Goal: Contribute content: Add original content to the website for others to see

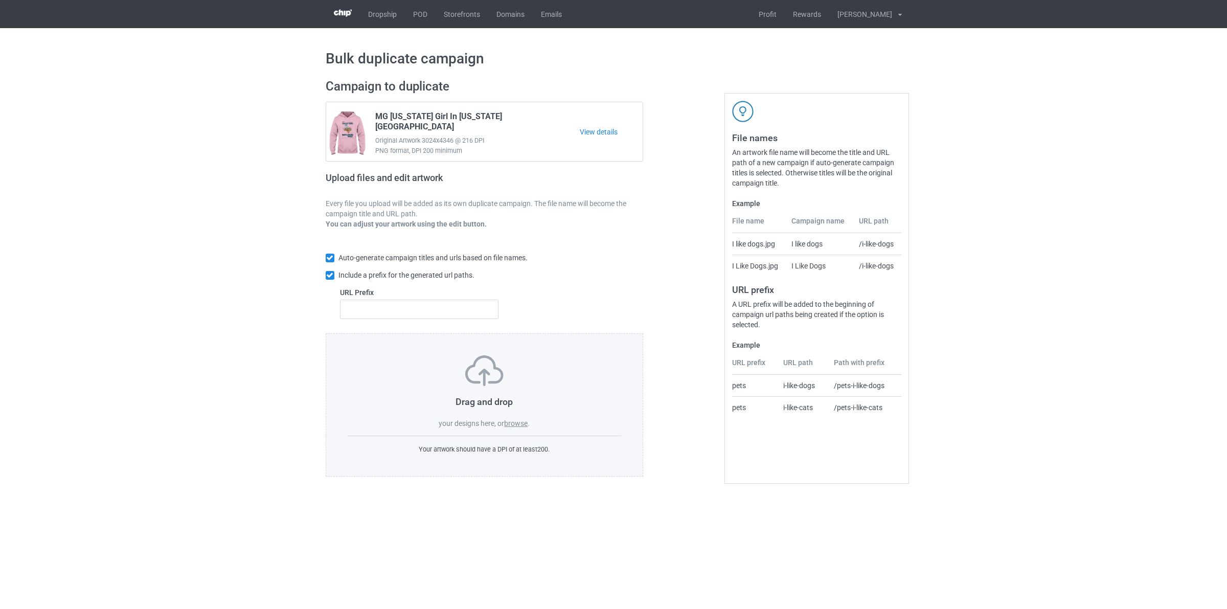
click at [518, 423] on label "browse" at bounding box center [516, 423] width 24 height 8
click at [0, 0] on input "browse" at bounding box center [0, 0] width 0 height 0
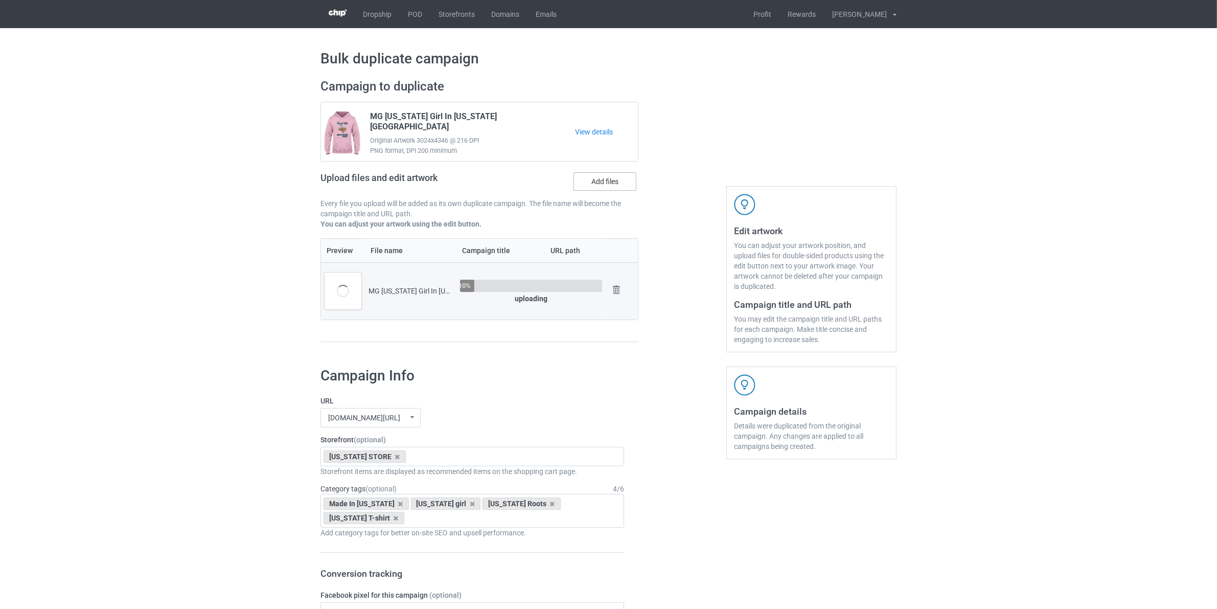
click at [615, 175] on label "Add files" at bounding box center [605, 181] width 63 height 18
click at [0, 0] on input "Add files" at bounding box center [0, 0] width 0 height 0
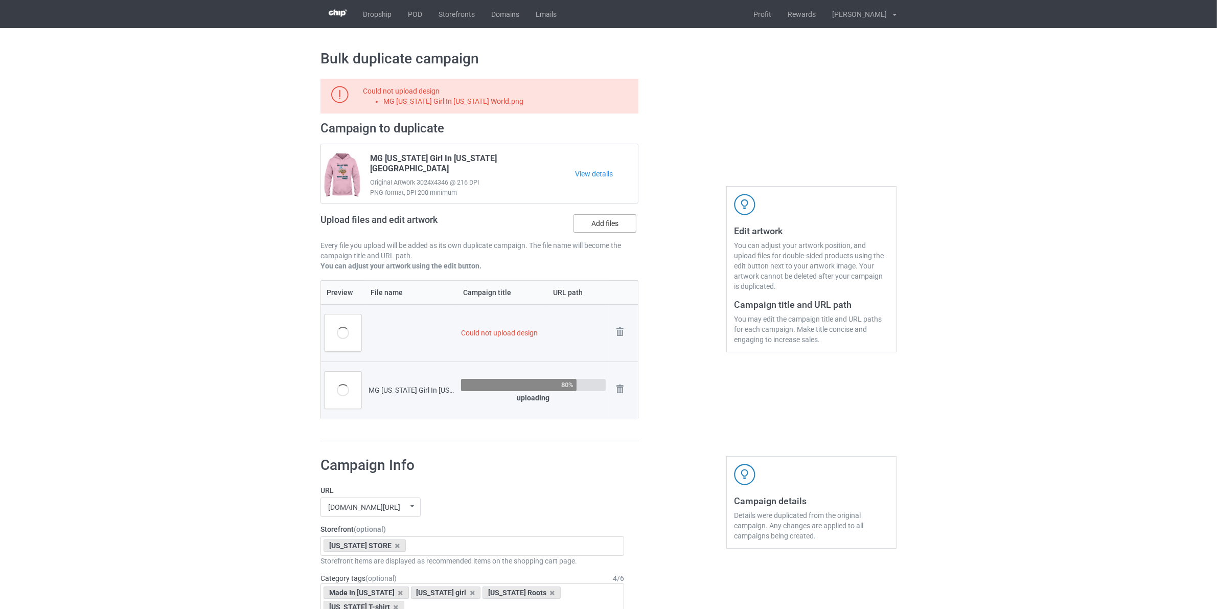
click at [606, 225] on label "Add files" at bounding box center [605, 223] width 63 height 18
click at [0, 0] on input "Add files" at bounding box center [0, 0] width 0 height 0
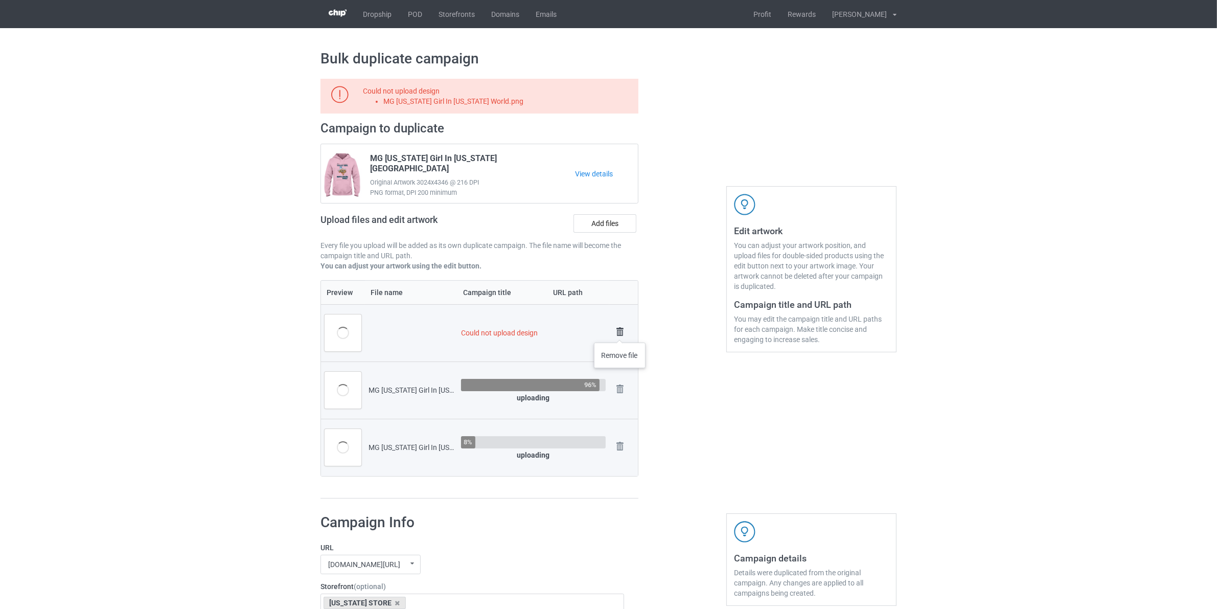
click at [620, 332] on img at bounding box center [620, 332] width 14 height 14
